Goal: Check status: Check status

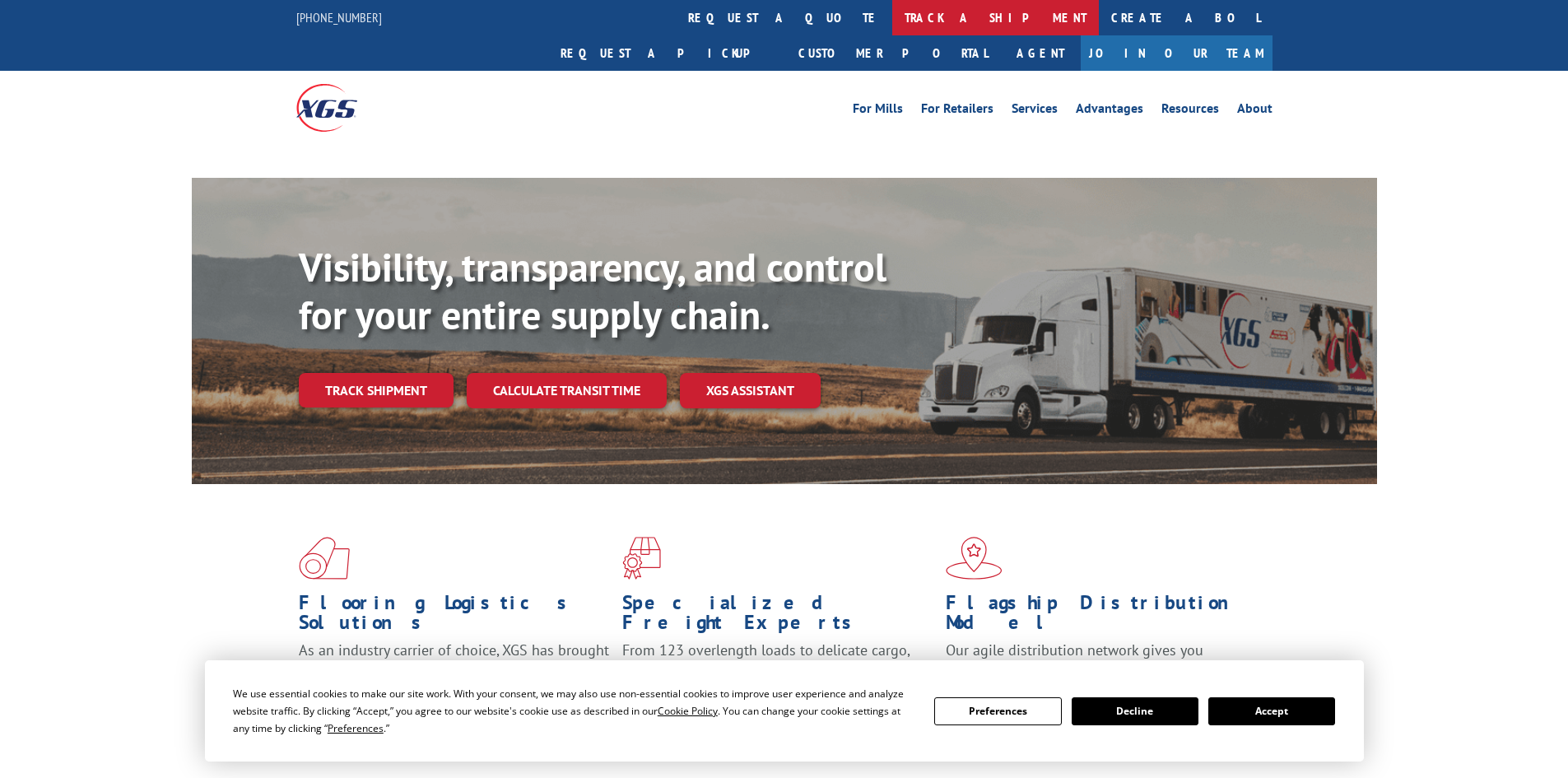
click at [892, 24] on link "track a shipment" at bounding box center [995, 18] width 206 height 35
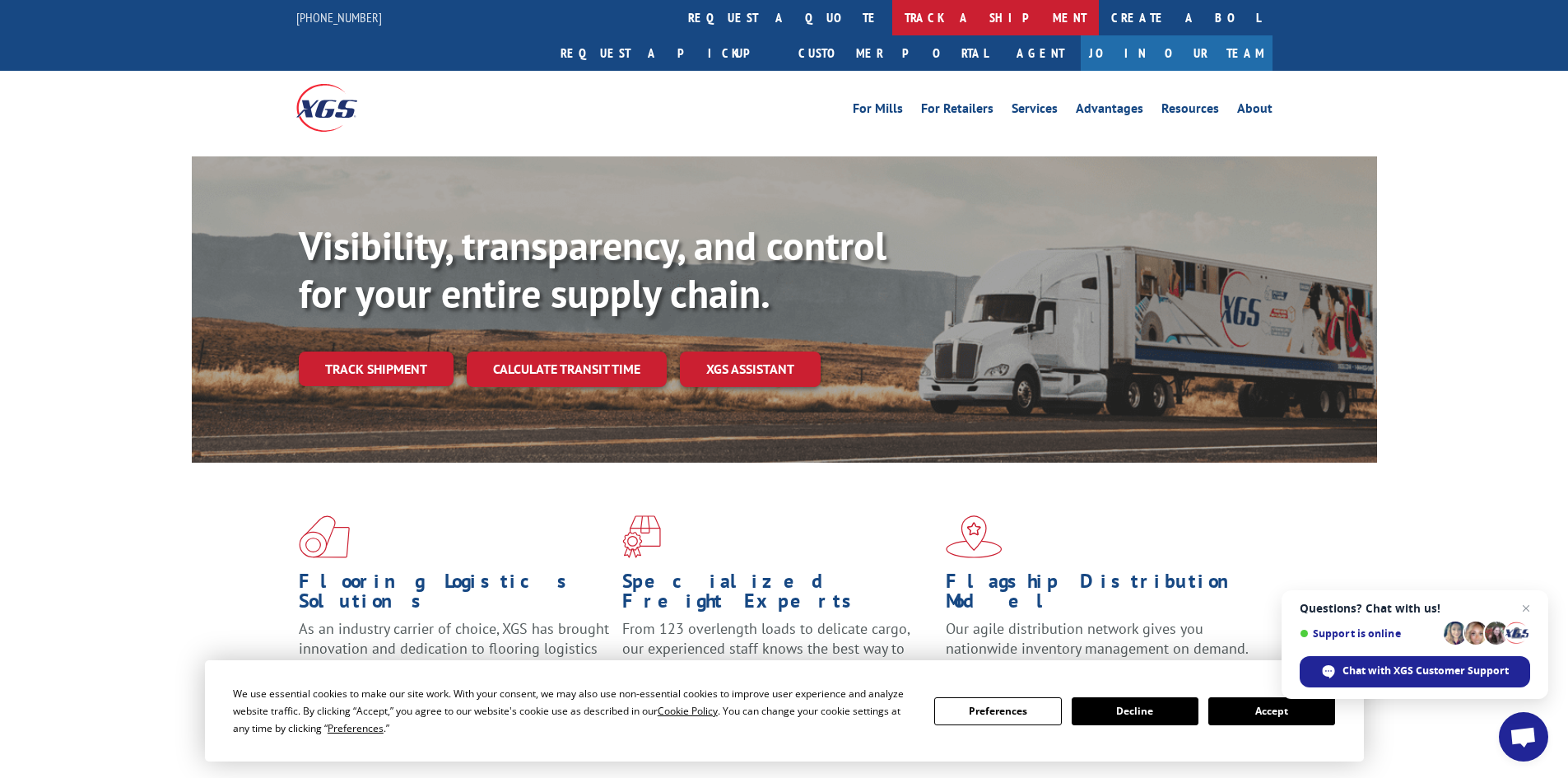
click at [892, 17] on link "track a shipment" at bounding box center [995, 18] width 206 height 35
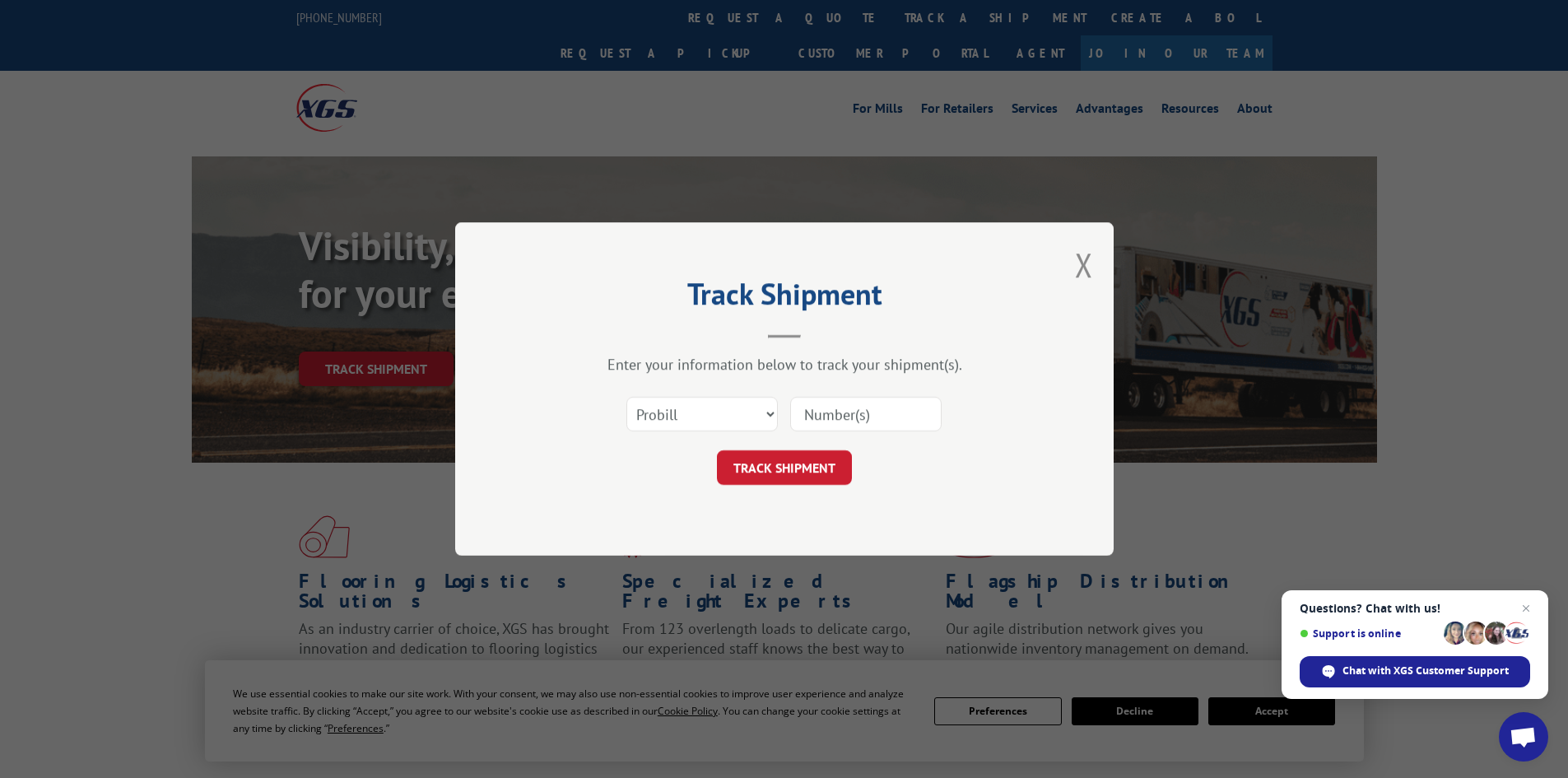
click at [840, 395] on div at bounding box center [865, 413] width 151 height 38
click at [844, 406] on input at bounding box center [865, 414] width 151 height 35
paste input "17228523"
type input "17228523"
click at [797, 473] on button "TRACK SHIPMENT" at bounding box center [784, 467] width 135 height 35
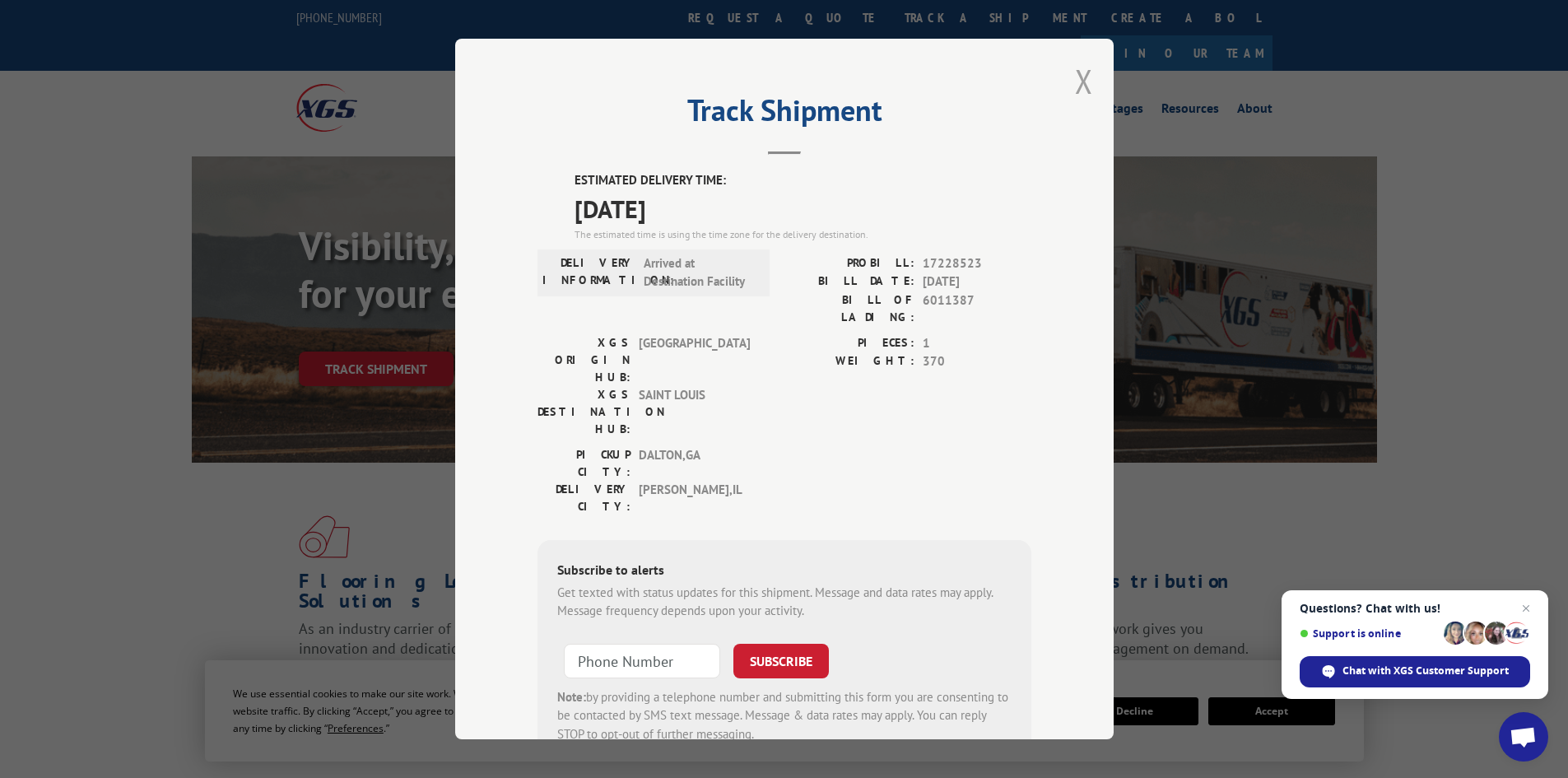
click at [1083, 74] on button "Close modal" at bounding box center [1083, 81] width 18 height 44
